Goal: Feedback & Contribution: Contribute content

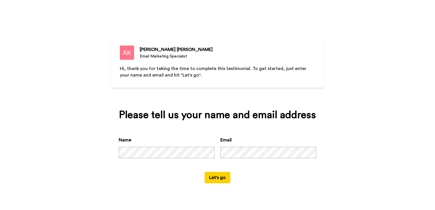
click at [220, 175] on button "Let's go" at bounding box center [217, 177] width 26 height 11
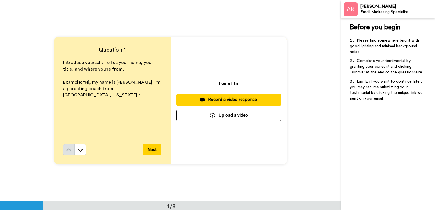
click at [227, 98] on div "Record a video response" at bounding box center [229, 100] width 96 height 6
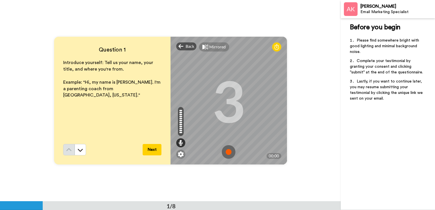
click at [230, 152] on img at bounding box center [229, 152] width 14 height 14
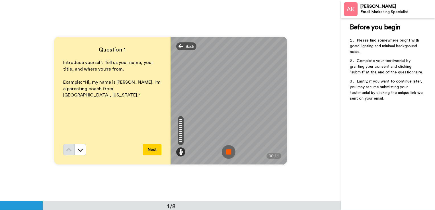
click at [230, 152] on img at bounding box center [229, 152] width 14 height 14
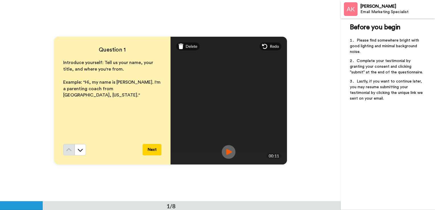
click at [151, 150] on button "Next" at bounding box center [151, 149] width 19 height 11
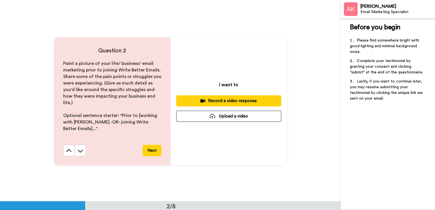
scroll to position [201, 0]
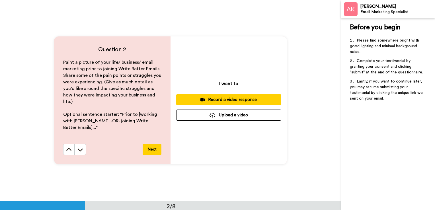
click at [226, 100] on div "Record a video response" at bounding box center [229, 100] width 96 height 6
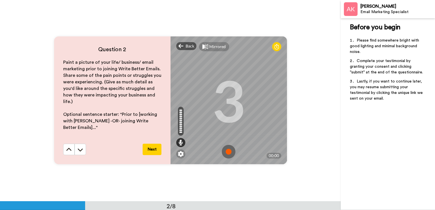
click at [227, 152] on img at bounding box center [229, 152] width 14 height 14
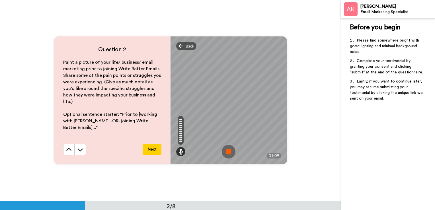
click at [229, 153] on img at bounding box center [229, 152] width 14 height 14
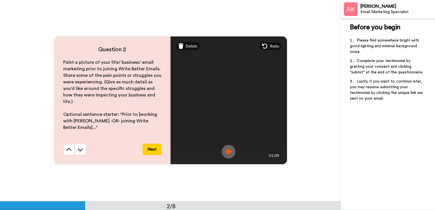
click at [155, 151] on button "Next" at bounding box center [151, 149] width 19 height 11
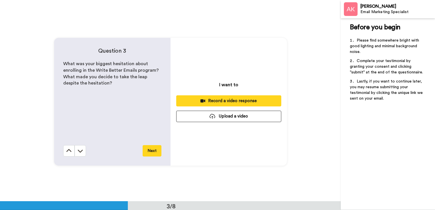
scroll to position [403, 0]
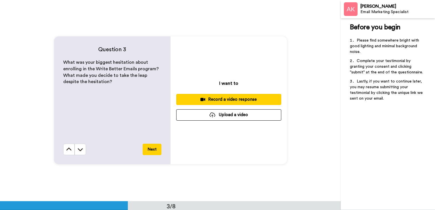
click at [152, 152] on button "Next" at bounding box center [151, 149] width 19 height 11
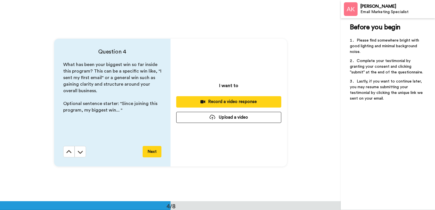
scroll to position [604, 0]
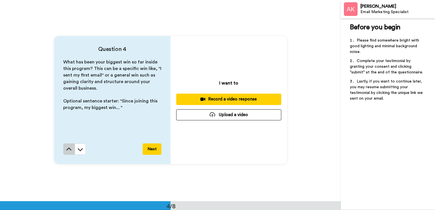
click at [67, 150] on icon at bounding box center [69, 149] width 6 height 6
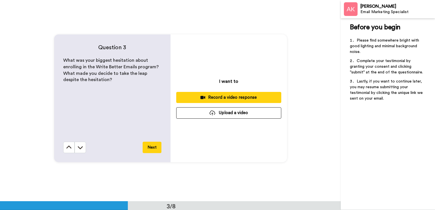
scroll to position [403, 0]
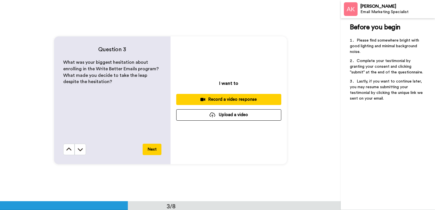
click at [230, 100] on div "Record a video response" at bounding box center [229, 99] width 96 height 6
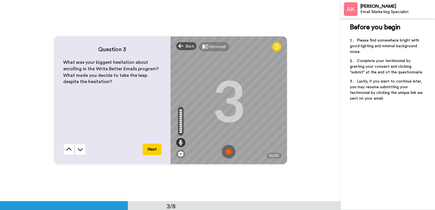
click at [227, 151] on img at bounding box center [229, 152] width 14 height 14
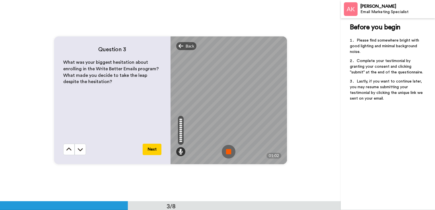
click at [227, 152] on img at bounding box center [229, 152] width 14 height 14
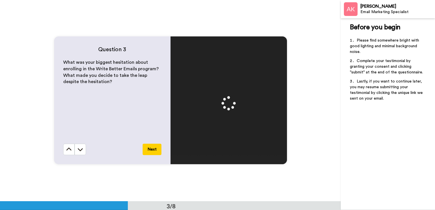
click at [154, 152] on button "Next" at bounding box center [151, 149] width 19 height 11
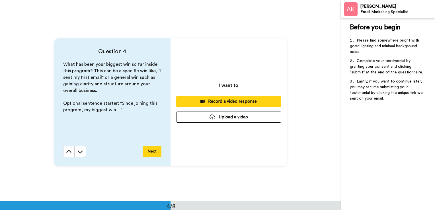
scroll to position [604, 0]
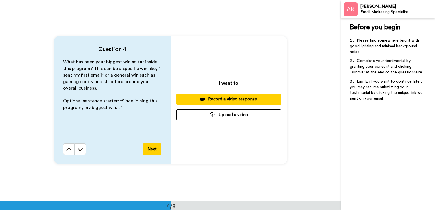
click at [205, 101] on div "Record a video response" at bounding box center [229, 99] width 96 height 6
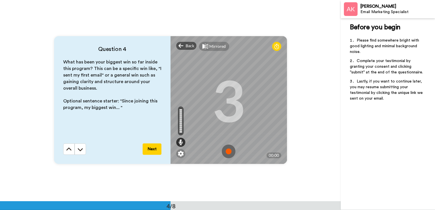
click at [225, 154] on img at bounding box center [229, 151] width 14 height 14
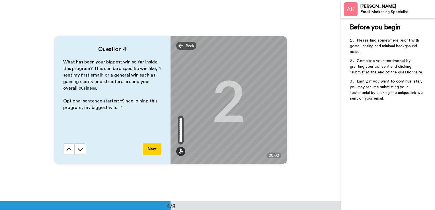
click at [154, 153] on button "Next" at bounding box center [151, 148] width 19 height 11
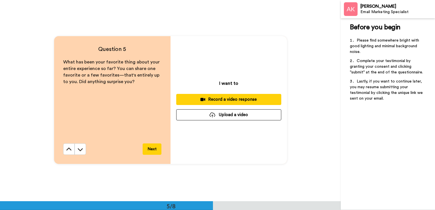
scroll to position [805, 0]
click at [230, 102] on div "Record a video response" at bounding box center [229, 99] width 96 height 6
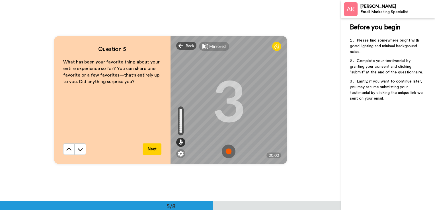
click at [226, 152] on img at bounding box center [229, 151] width 14 height 14
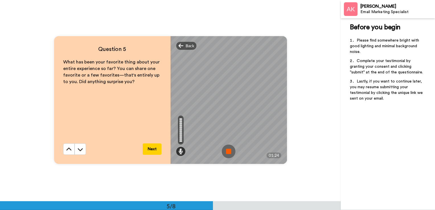
click at [224, 153] on img at bounding box center [229, 151] width 14 height 14
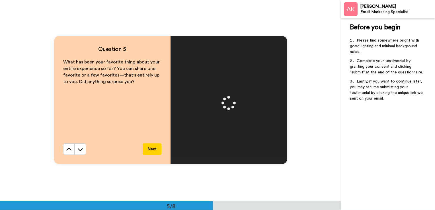
click at [153, 149] on button "Next" at bounding box center [151, 148] width 19 height 11
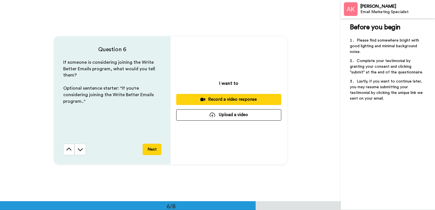
scroll to position [1006, 0]
click at [203, 101] on icon at bounding box center [202, 99] width 5 height 4
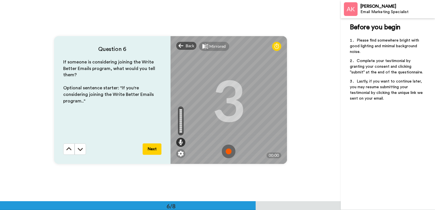
click at [231, 152] on img at bounding box center [229, 151] width 14 height 14
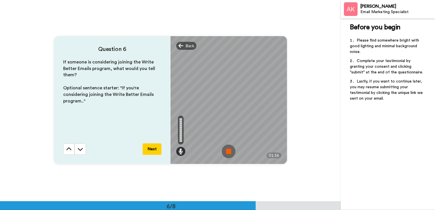
click at [231, 156] on img at bounding box center [229, 151] width 14 height 14
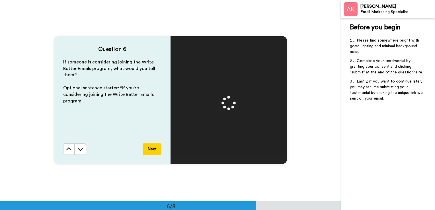
click at [157, 150] on button "Next" at bounding box center [151, 148] width 19 height 11
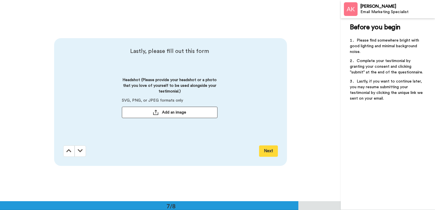
scroll to position [1208, 0]
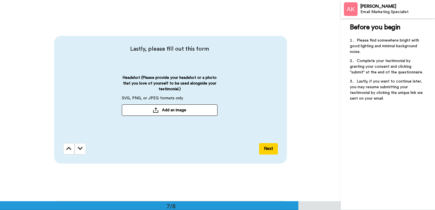
click at [179, 113] on span "Add an image" at bounding box center [174, 110] width 24 height 6
click at [267, 149] on button "Next" at bounding box center [268, 148] width 19 height 11
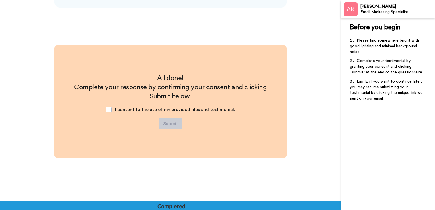
scroll to position [1365, 0]
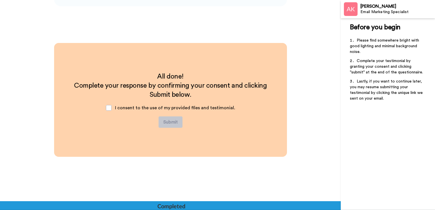
drag, startPoint x: 108, startPoint y: 107, endPoint x: 113, endPoint y: 112, distance: 6.6
click at [108, 107] on span at bounding box center [109, 108] width 6 height 6
click at [172, 123] on button "Submit" at bounding box center [170, 121] width 24 height 11
